Goal: Task Accomplishment & Management: Manage account settings

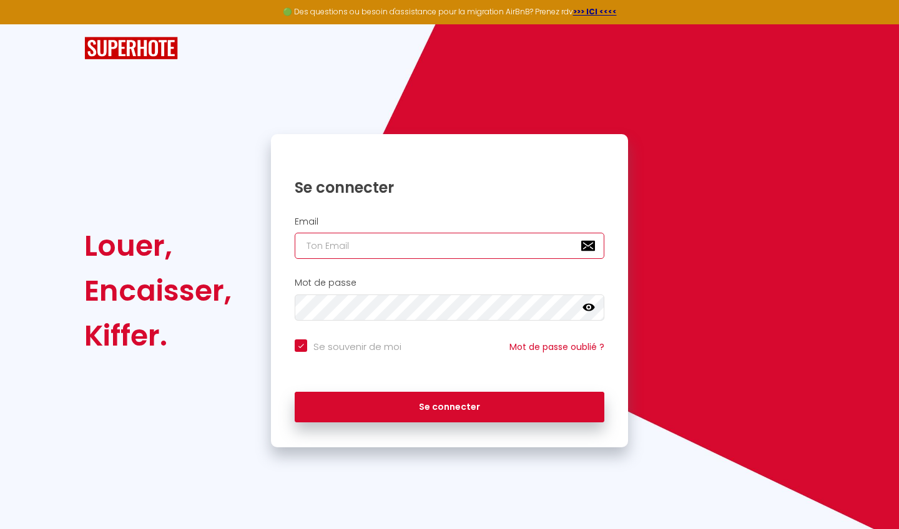
type input "[EMAIL_ADDRESS][DOMAIN_NAME]"
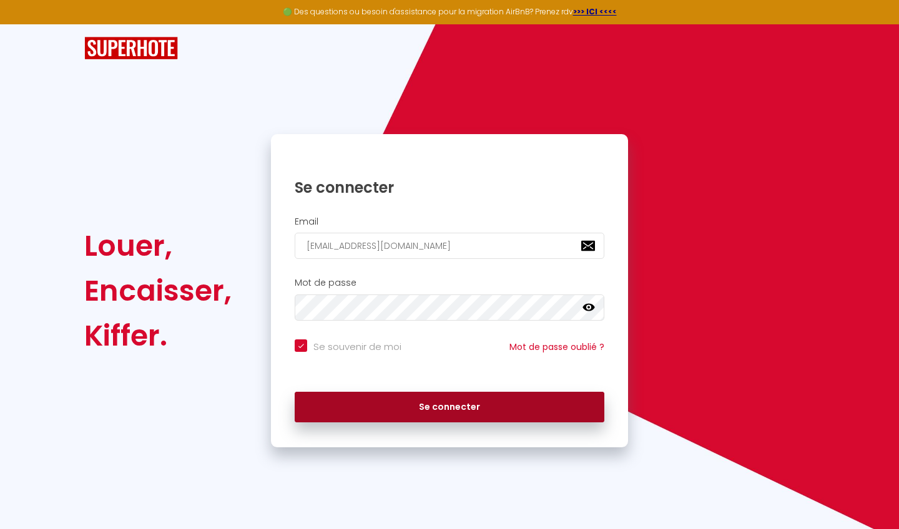
click at [436, 404] on button "Se connecter" at bounding box center [449, 407] width 309 height 31
checkbox input "true"
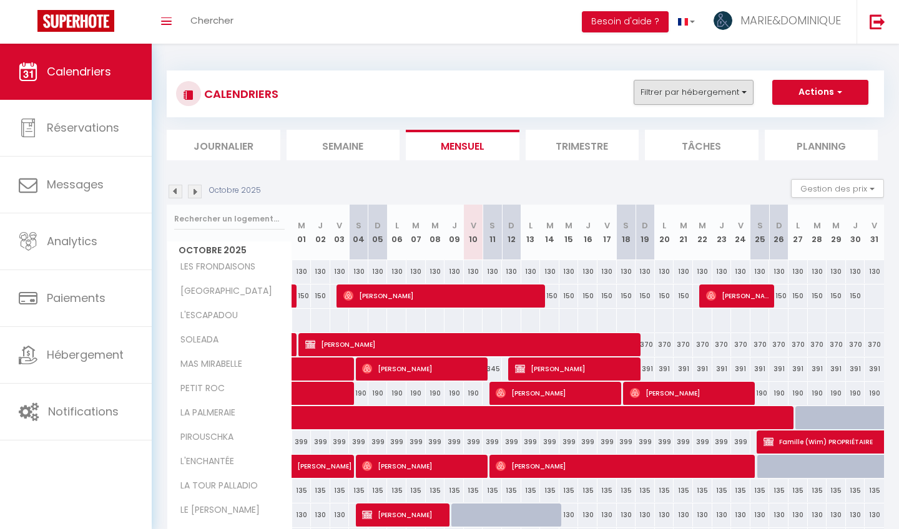
click at [731, 88] on button "Filtrer par hébergement" at bounding box center [693, 92] width 120 height 25
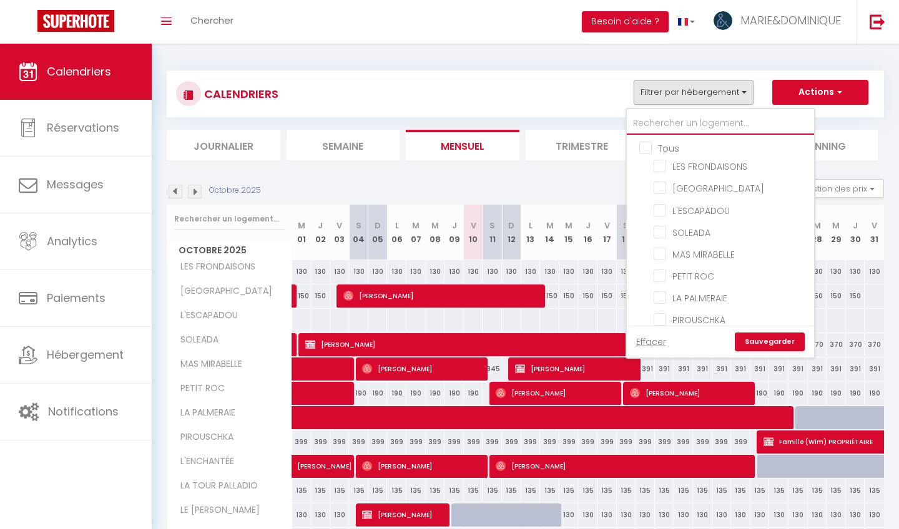
click at [671, 120] on input "text" at bounding box center [719, 123] width 187 height 22
type input "u"
checkbox input "false"
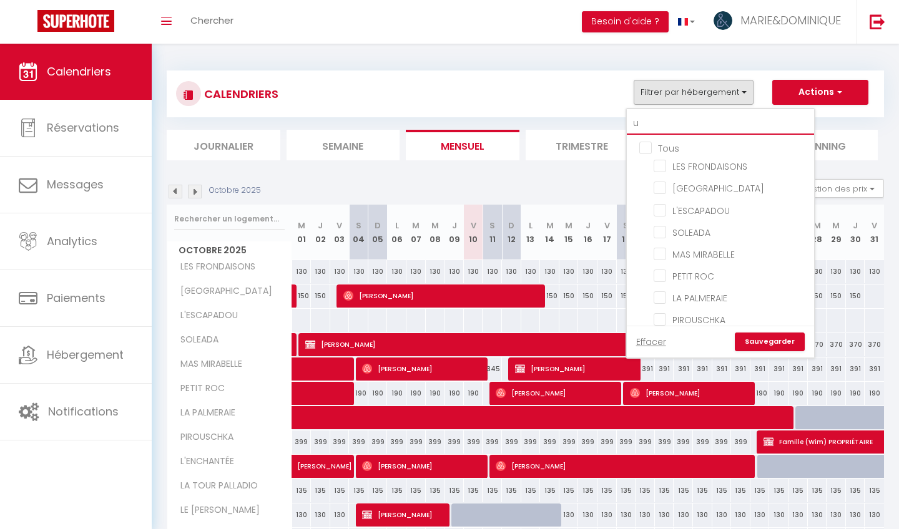
checkbox input "false"
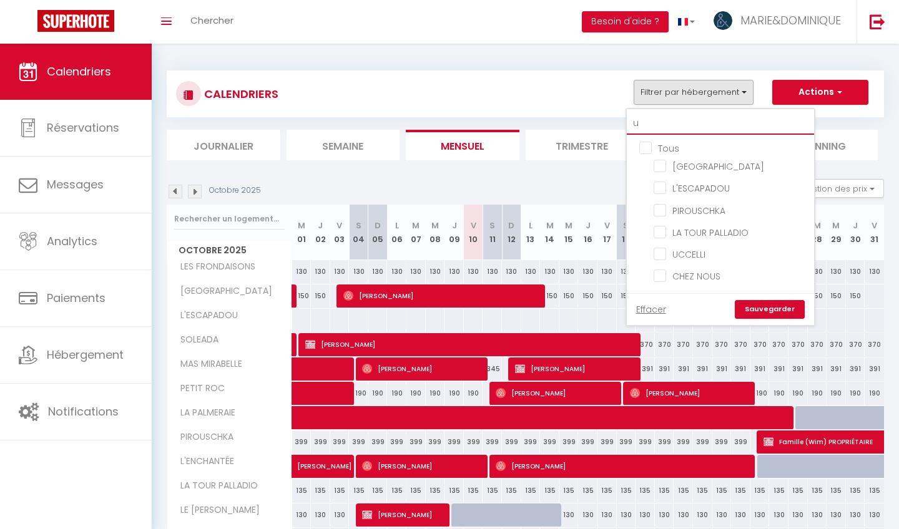
type input "uc"
checkbox input "false"
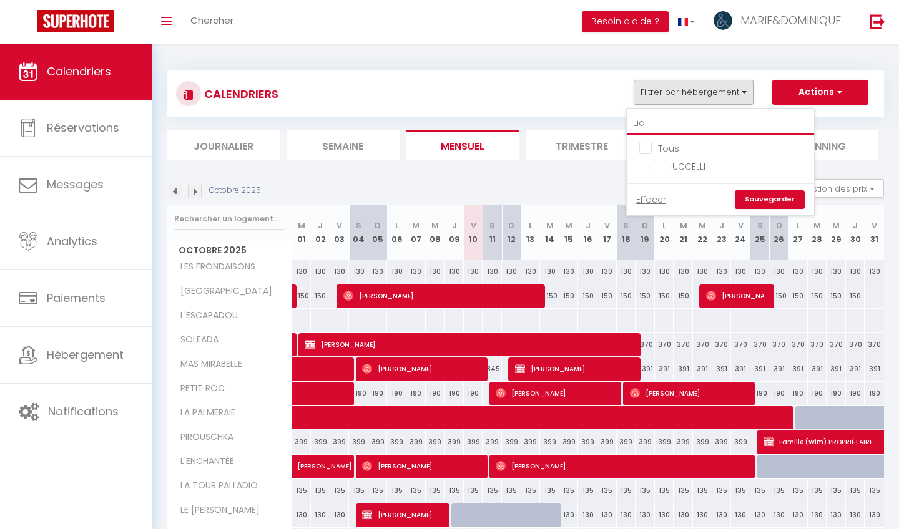
type input "ucc"
checkbox input "false"
type input "ucce"
checkbox input "false"
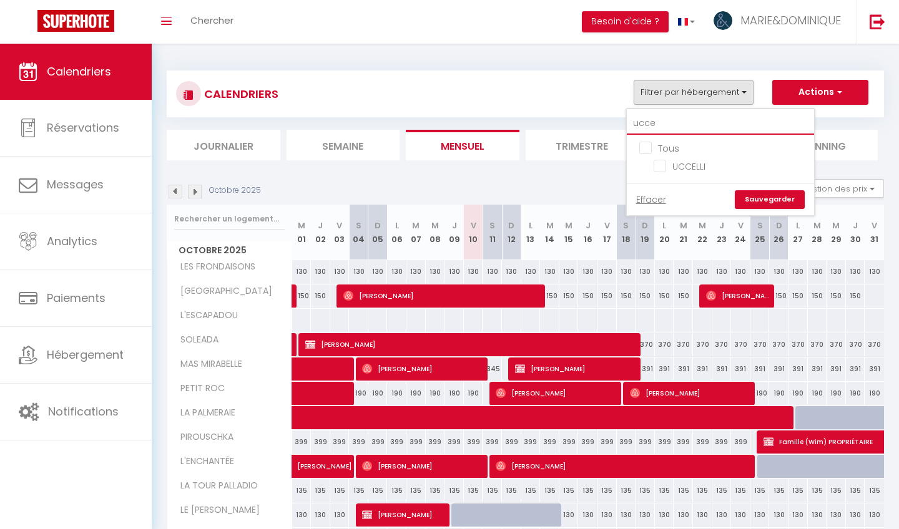
checkbox input "false"
type input "uccel"
checkbox input "false"
type input "uccell"
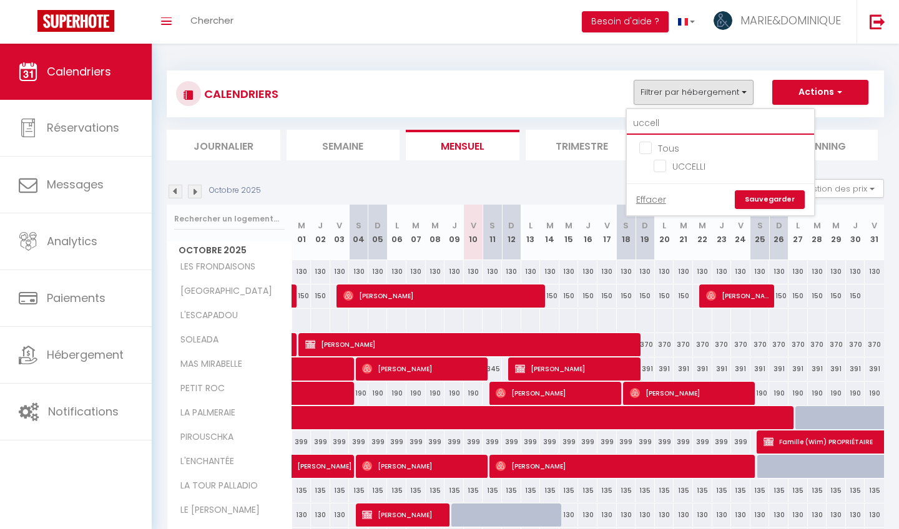
checkbox input "false"
type input "uccelli"
checkbox input "false"
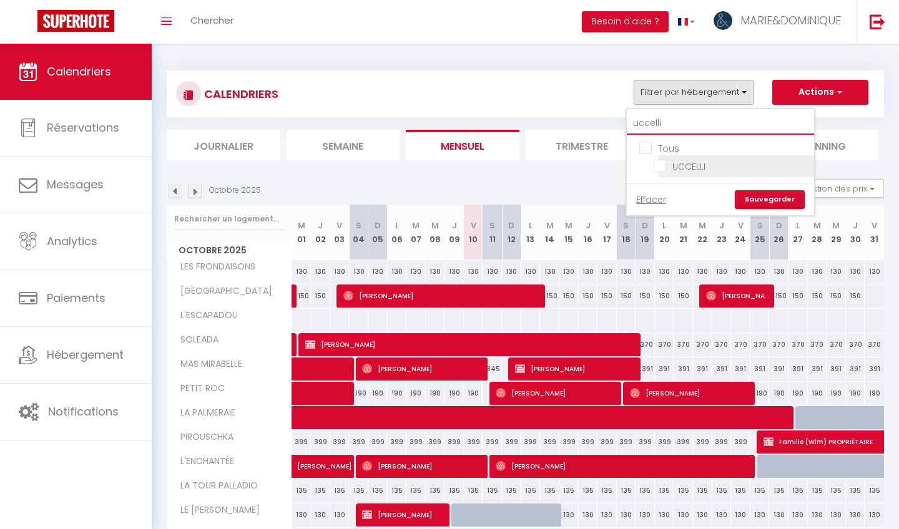
type input "uccelli"
click at [661, 166] on input "UCCELLI" at bounding box center [731, 165] width 156 height 12
checkbox input "true"
click at [775, 199] on link "Sauvegarder" at bounding box center [769, 199] width 70 height 19
